Goal: Navigation & Orientation: Find specific page/section

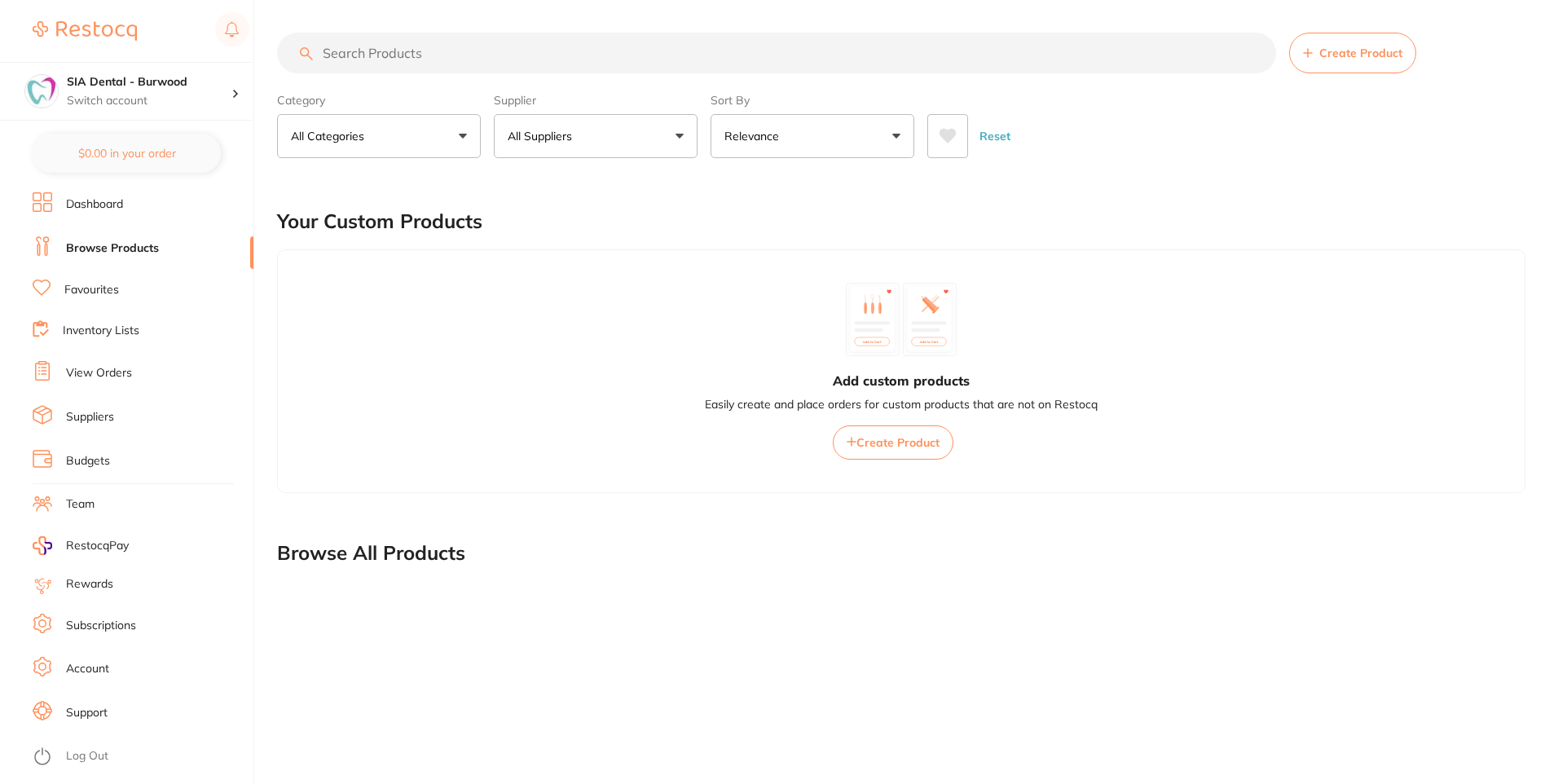
click at [400, 546] on h2 "Browse All Products" at bounding box center [371, 552] width 188 height 23
click at [210, 84] on h4 "SIA Dental - Burwood" at bounding box center [149, 82] width 165 height 16
click at [236, 95] on icon at bounding box center [236, 93] width 4 height 6
click at [339, 557] on h2 "Browse All Products" at bounding box center [371, 552] width 188 height 23
click at [438, 123] on button "All Categories" at bounding box center [379, 136] width 204 height 44
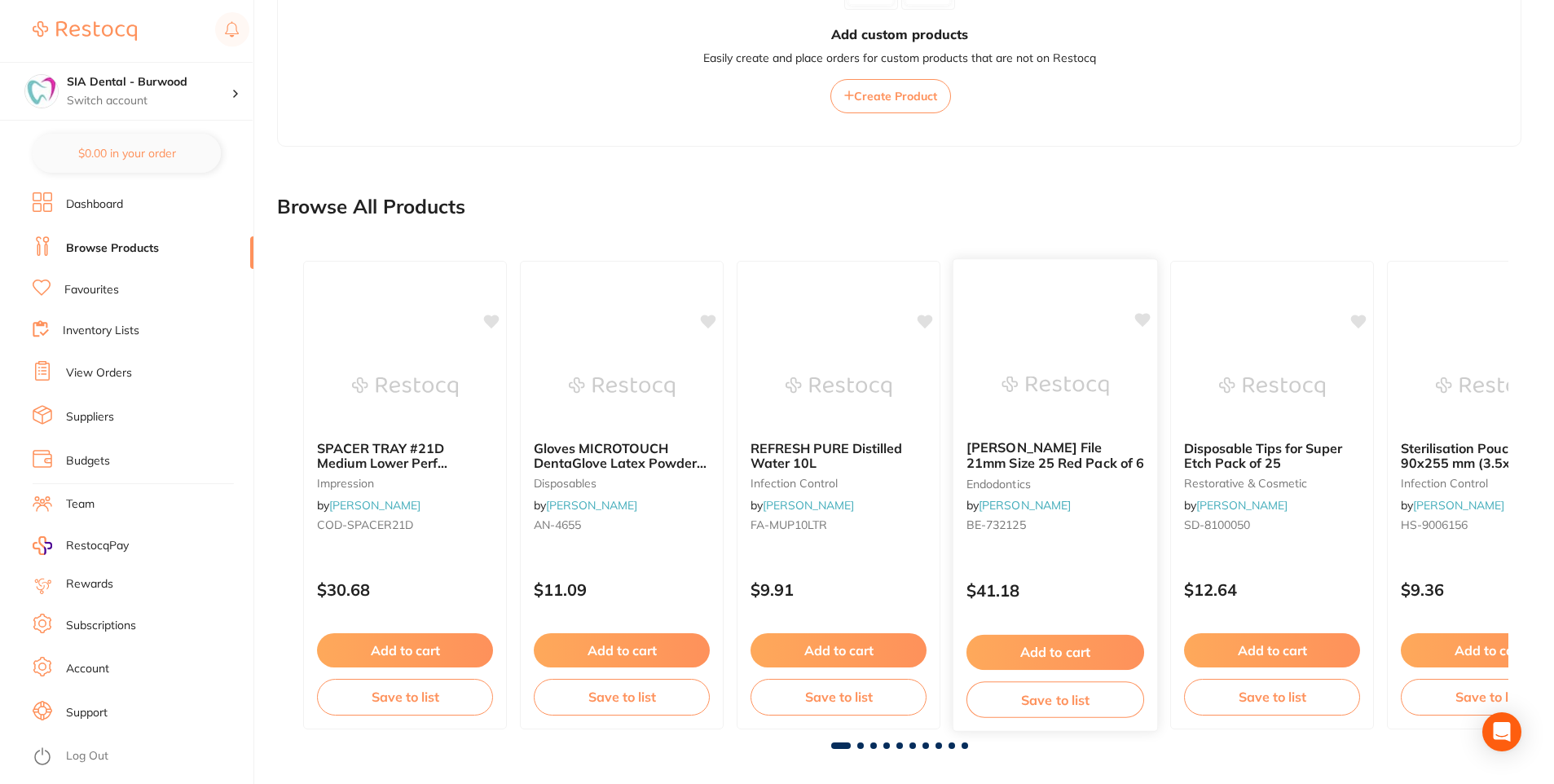
scroll to position [357, 0]
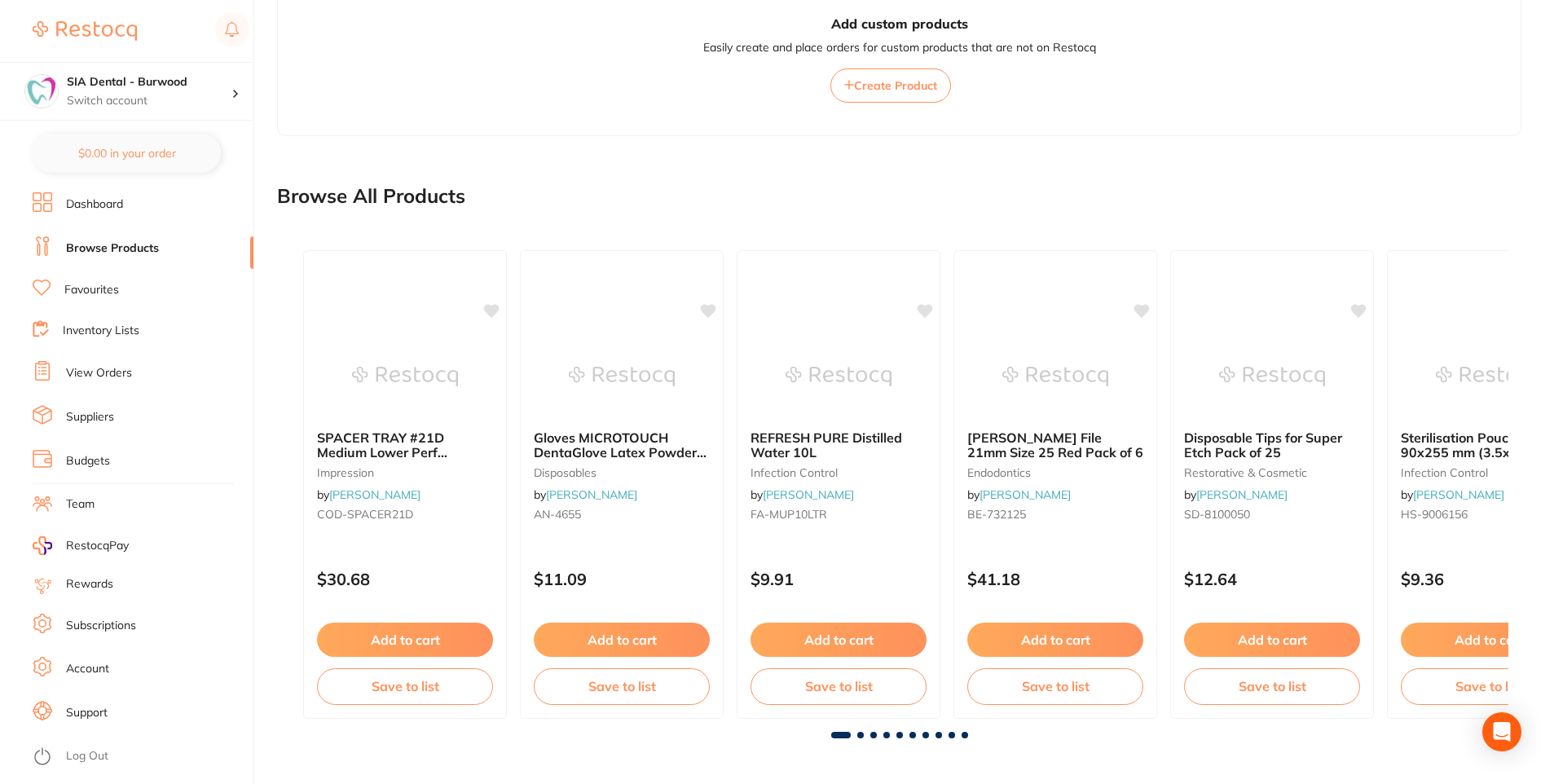
click at [118, 297] on link "Favourites" at bounding box center [91, 290] width 54 height 16
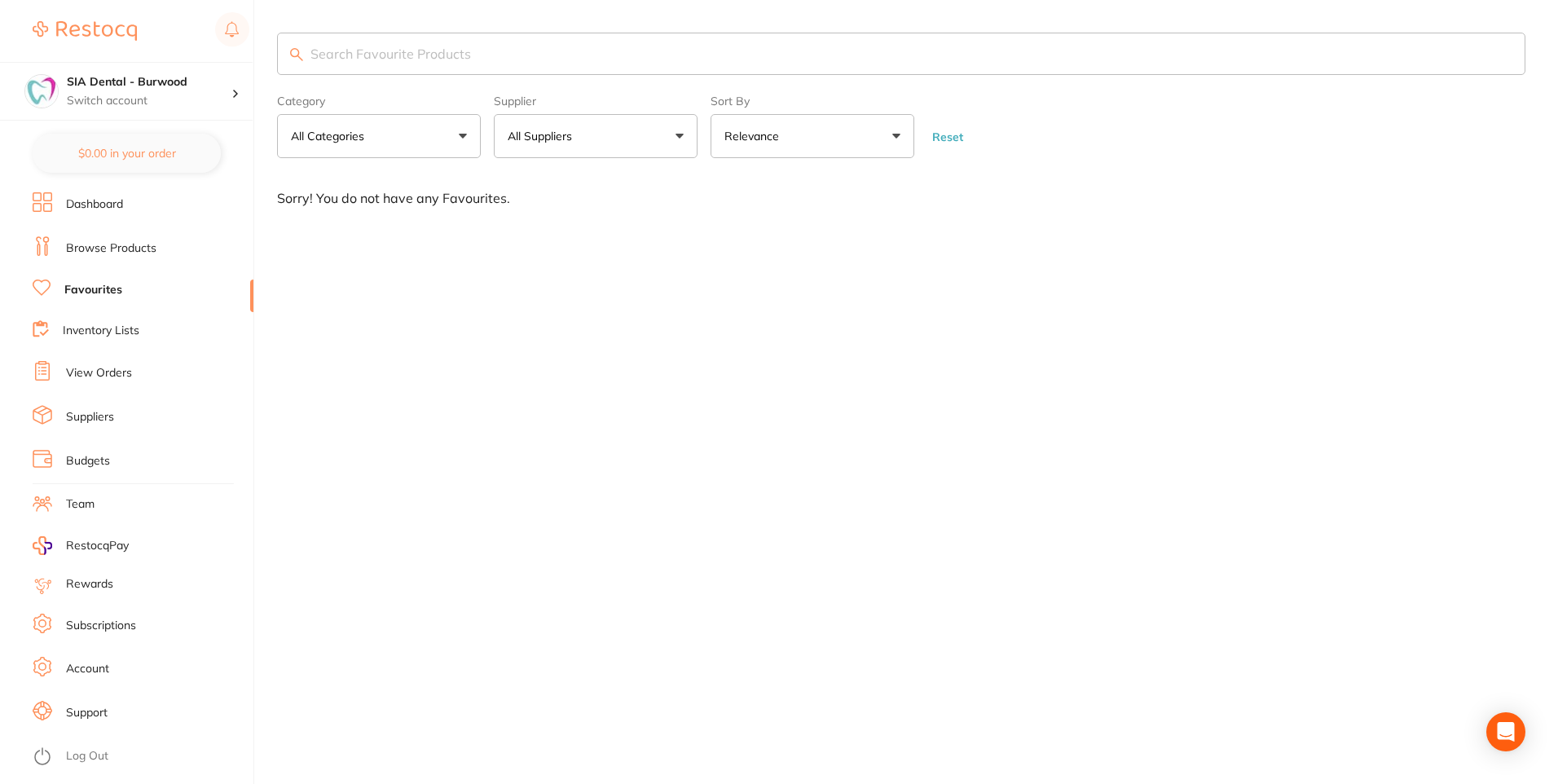
click at [100, 330] on link "Inventory Lists" at bounding box center [101, 330] width 77 height 16
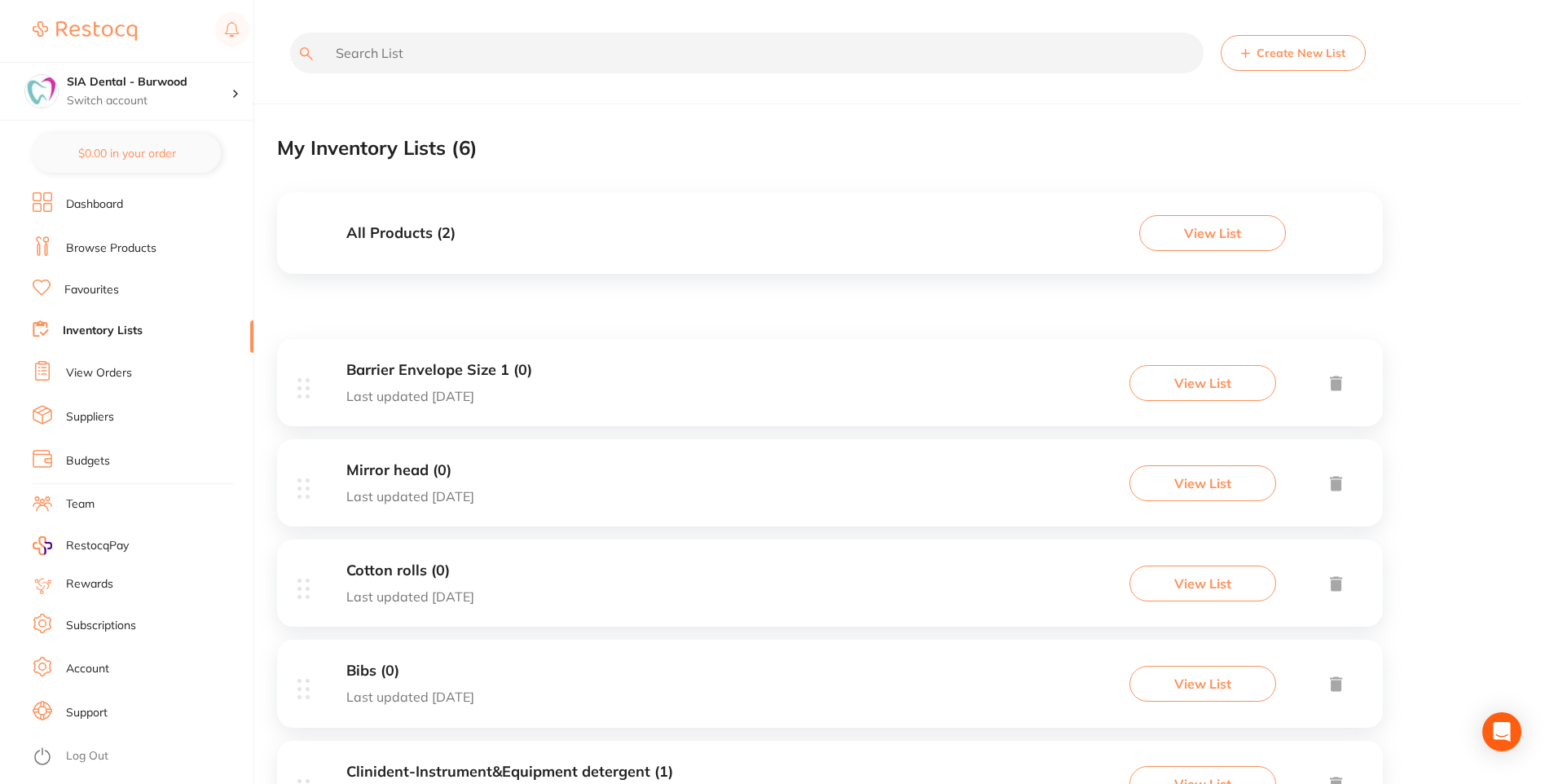
scroll to position [81, 0]
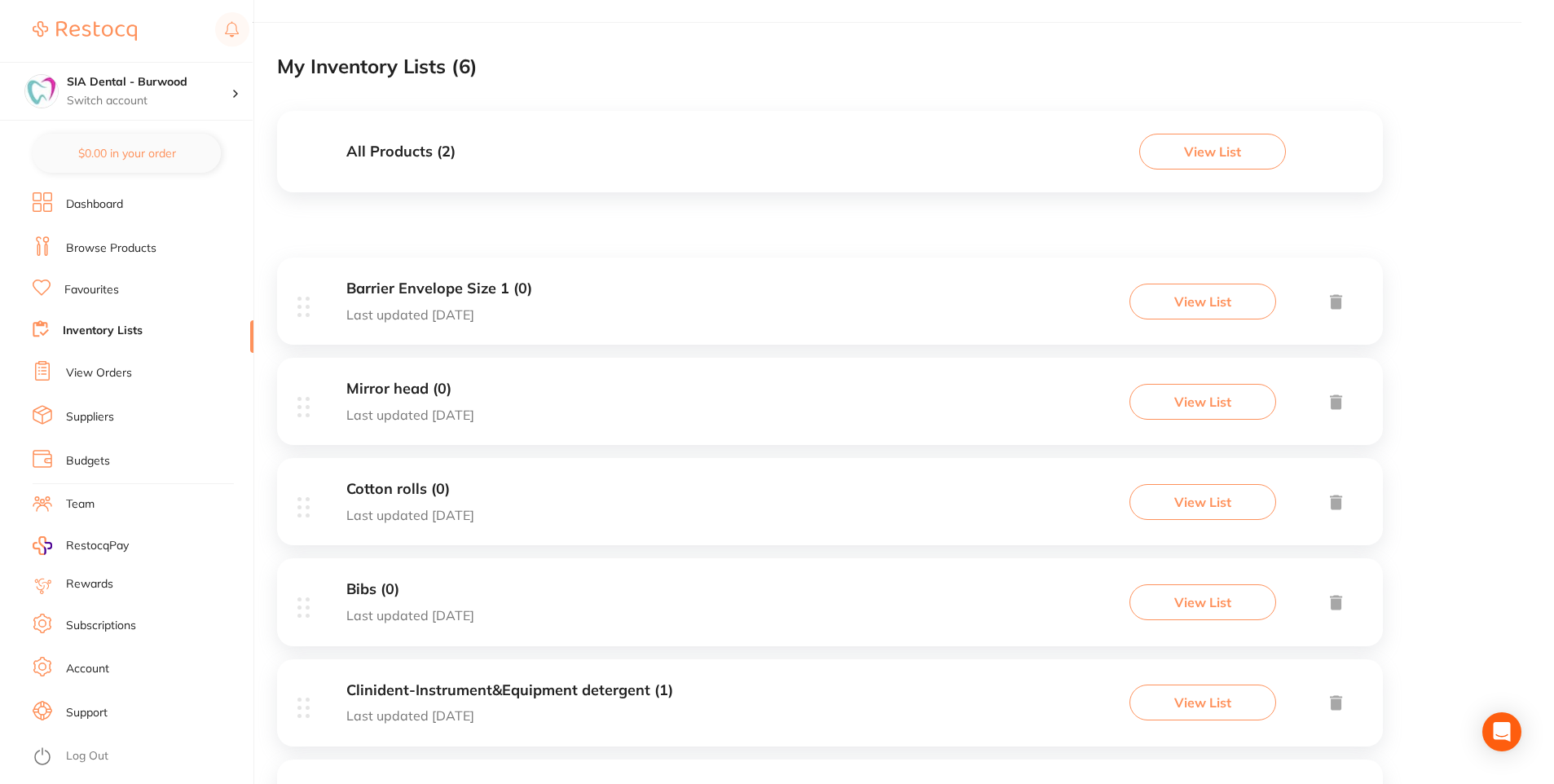
click at [1206, 297] on button "View List" at bounding box center [1203, 301] width 147 height 36
